Goal: Transaction & Acquisition: Obtain resource

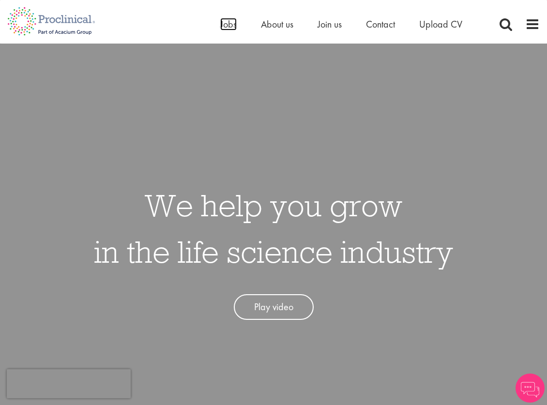
click at [229, 22] on span "Jobs" at bounding box center [228, 24] width 16 height 13
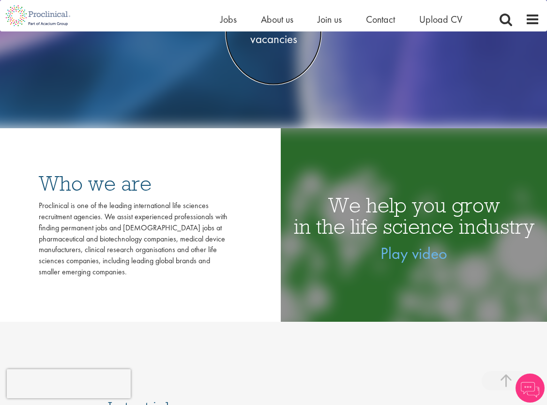
click at [277, 40] on span "See latest vacancies" at bounding box center [273, 31] width 97 height 29
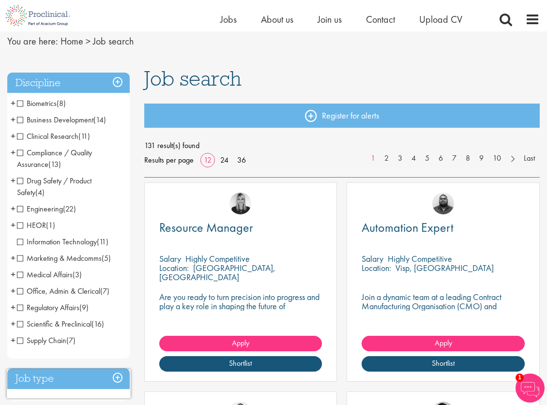
scroll to position [94, 0]
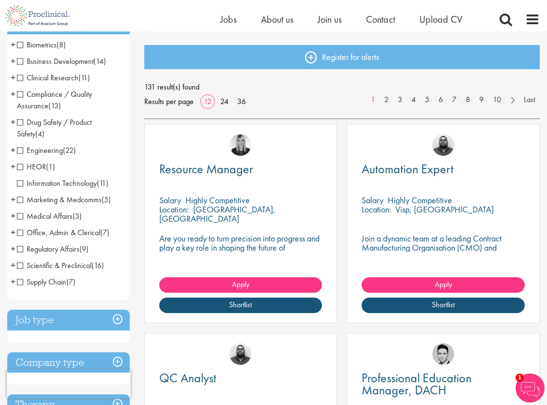
click at [19, 267] on span "Scientific & Preclinical" at bounding box center [54, 265] width 75 height 10
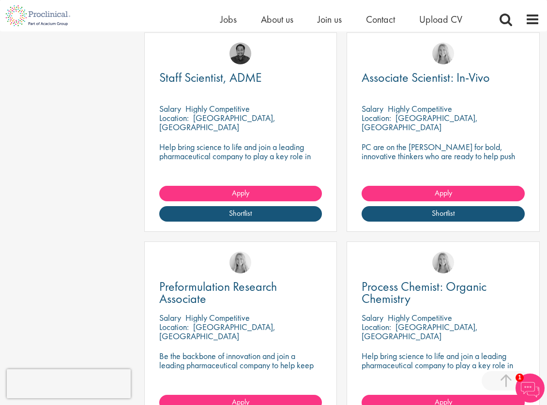
scroll to position [1194, 0]
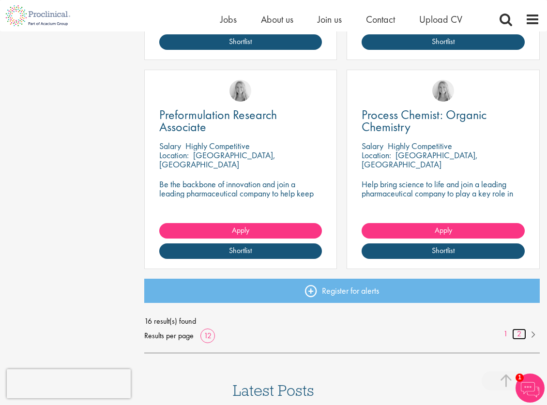
click at [519, 332] on link "2" at bounding box center [519, 334] width 14 height 11
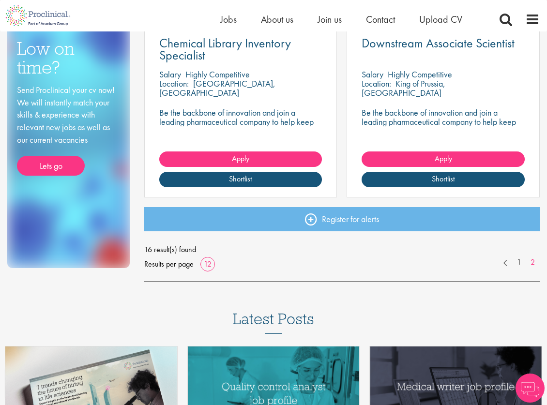
scroll to position [493, 0]
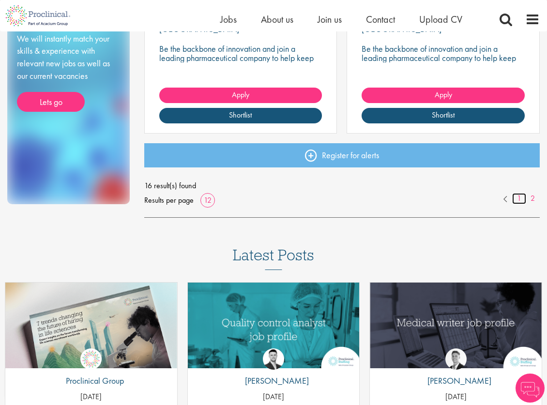
click at [520, 197] on link "1" at bounding box center [519, 198] width 14 height 11
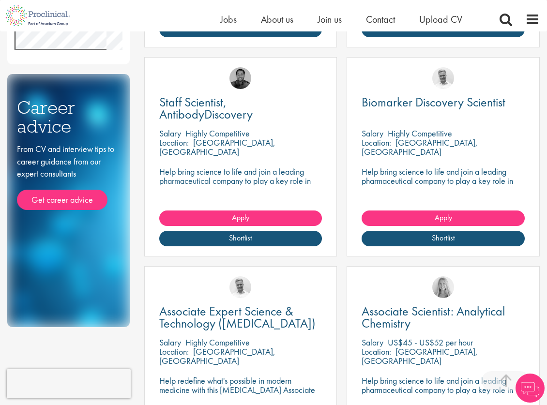
scroll to position [612, 0]
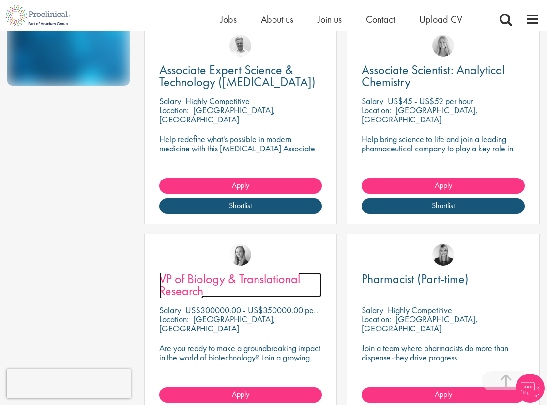
click at [267, 282] on span "VP of Biology & Translational Research" at bounding box center [229, 284] width 141 height 29
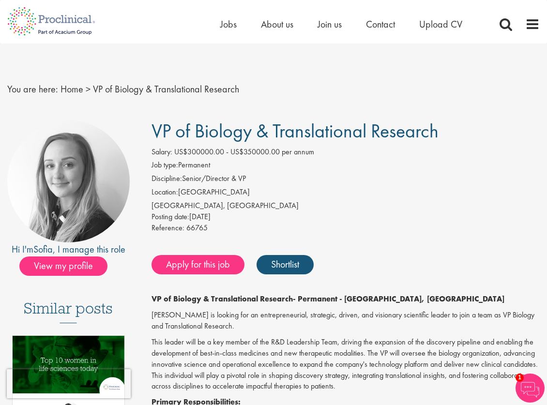
click at [298, 179] on li "Discipline: Senior/Director & VP" at bounding box center [345, 180] width 389 height 14
click at [223, 28] on span "Jobs" at bounding box center [228, 24] width 16 height 13
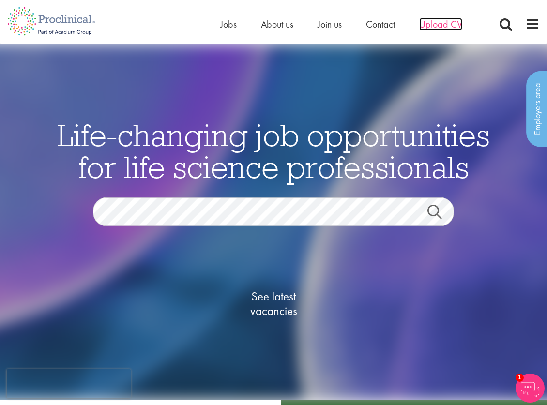
click at [437, 24] on span "Upload CV" at bounding box center [440, 24] width 43 height 13
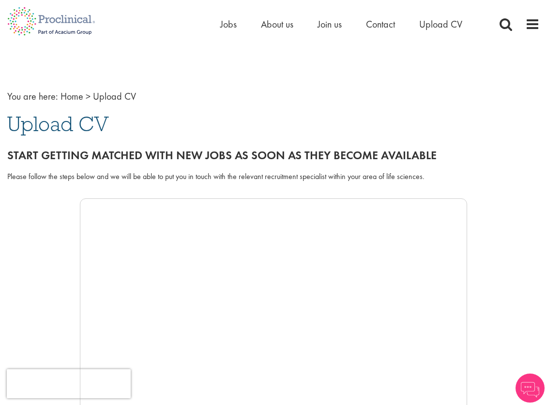
click at [194, 229] on iframe at bounding box center [273, 343] width 387 height 290
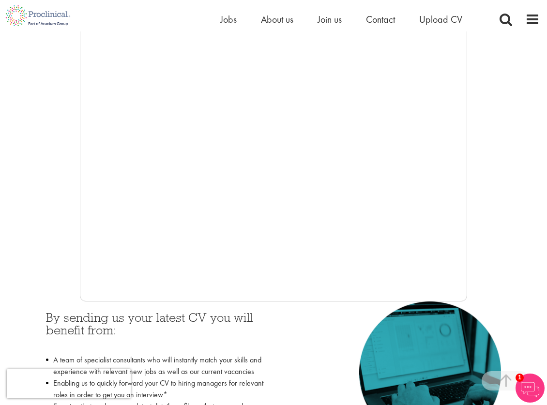
scroll to position [188, 0]
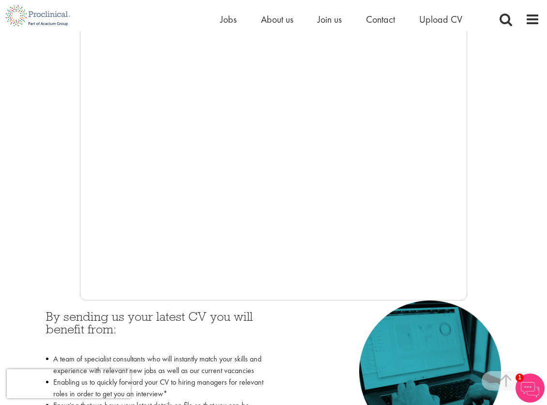
click at [28, 208] on div at bounding box center [273, 155] width 532 height 290
click at [39, 202] on div at bounding box center [273, 155] width 532 height 290
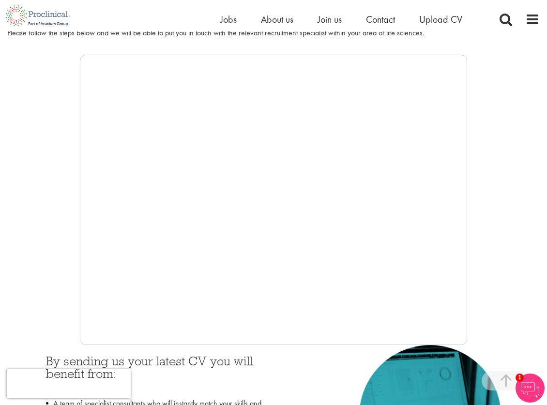
scroll to position [0, 0]
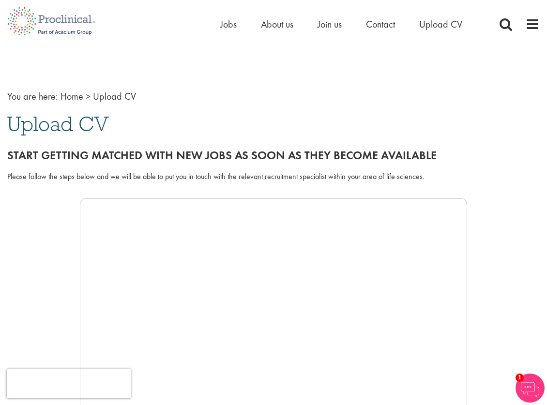
click at [511, 255] on div at bounding box center [273, 343] width 532 height 290
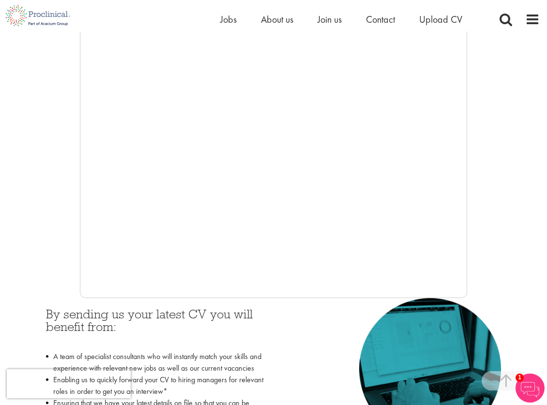
scroll to position [190, 0]
click at [39, 193] on div at bounding box center [273, 153] width 532 height 290
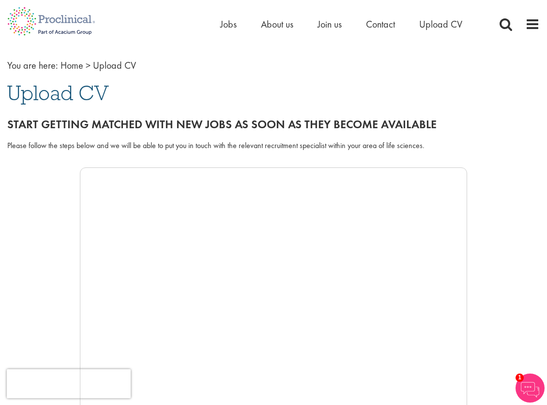
scroll to position [0, 0]
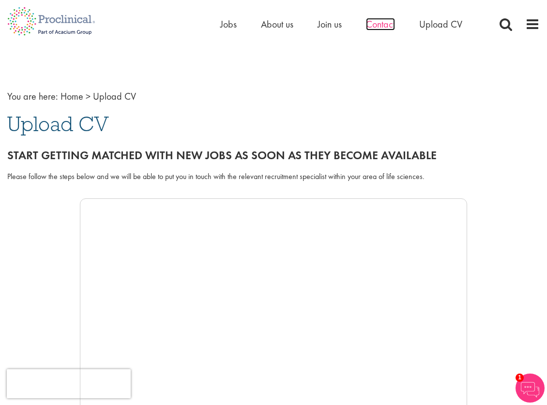
click at [383, 27] on span "Contact" at bounding box center [380, 24] width 29 height 13
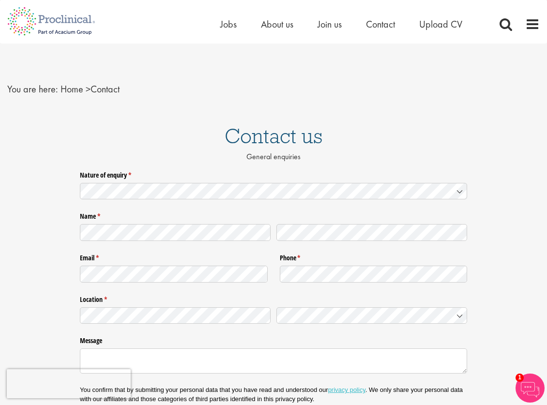
click at [56, 122] on div "Contact us General enquiries" at bounding box center [273, 142] width 561 height 52
